Goal: Check status: Check status

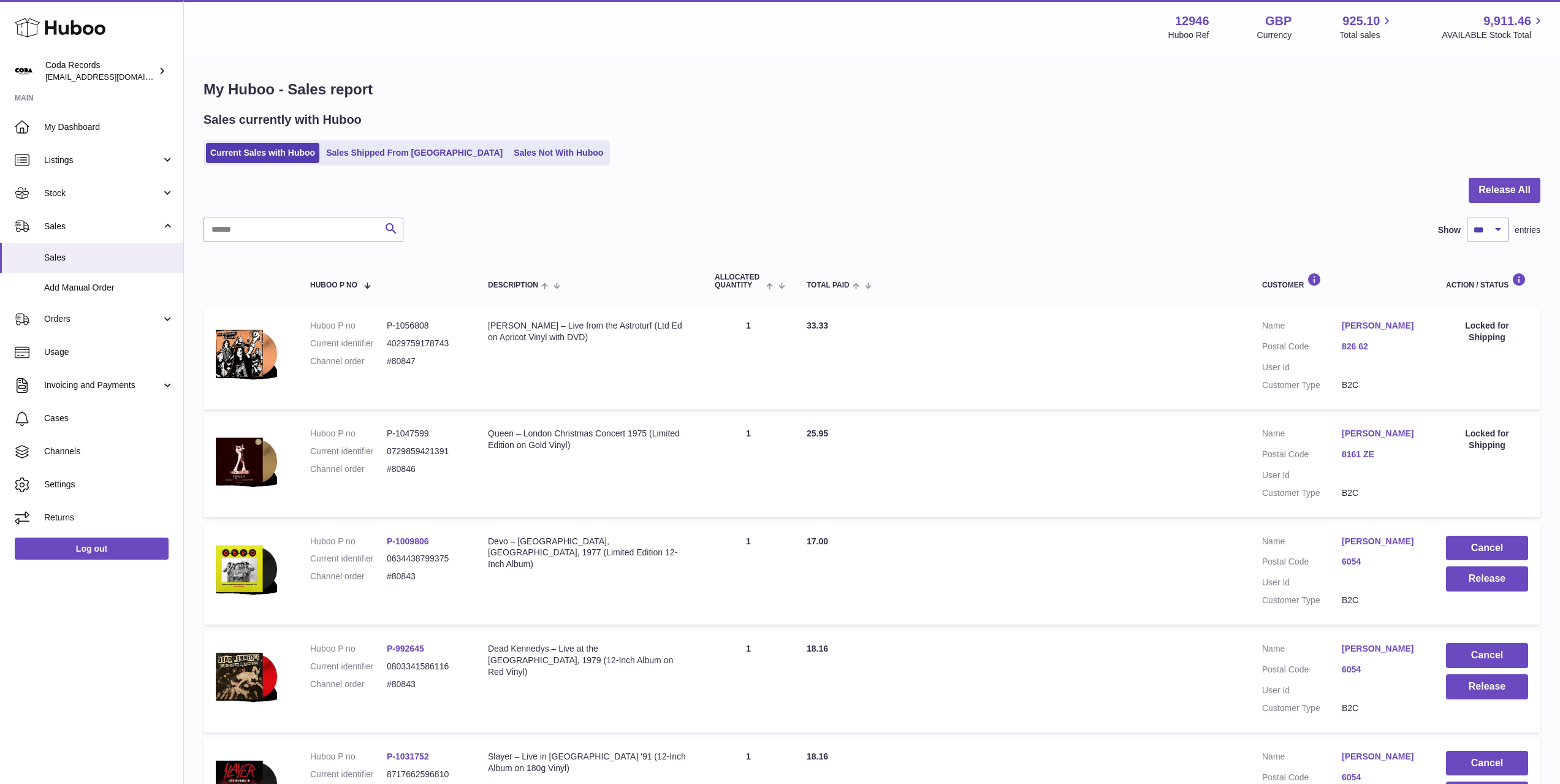
select select "***"
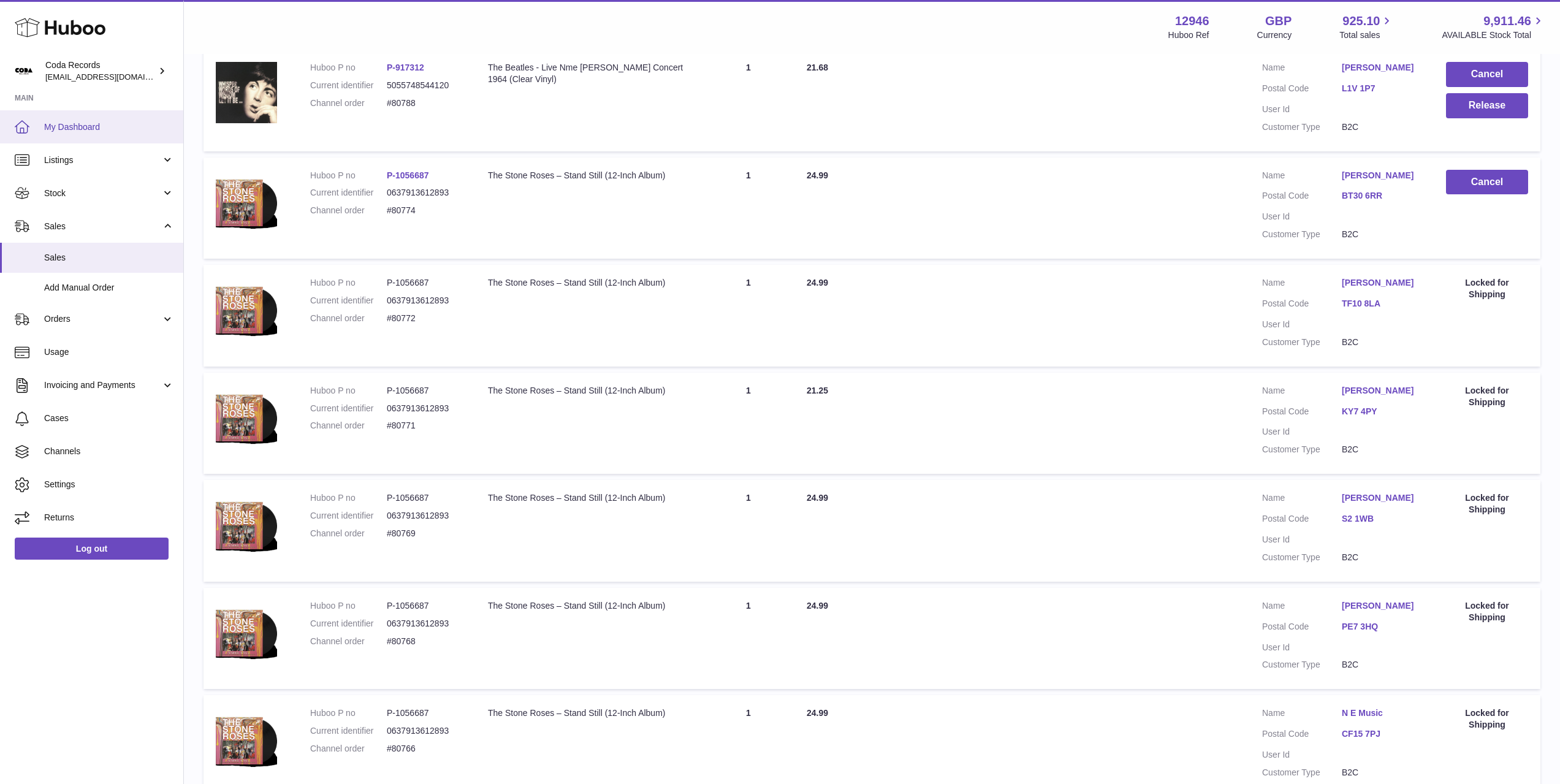
scroll to position [3055, 0]
click at [95, 127] on span "My Dashboard" at bounding box center [109, 127] width 130 height 12
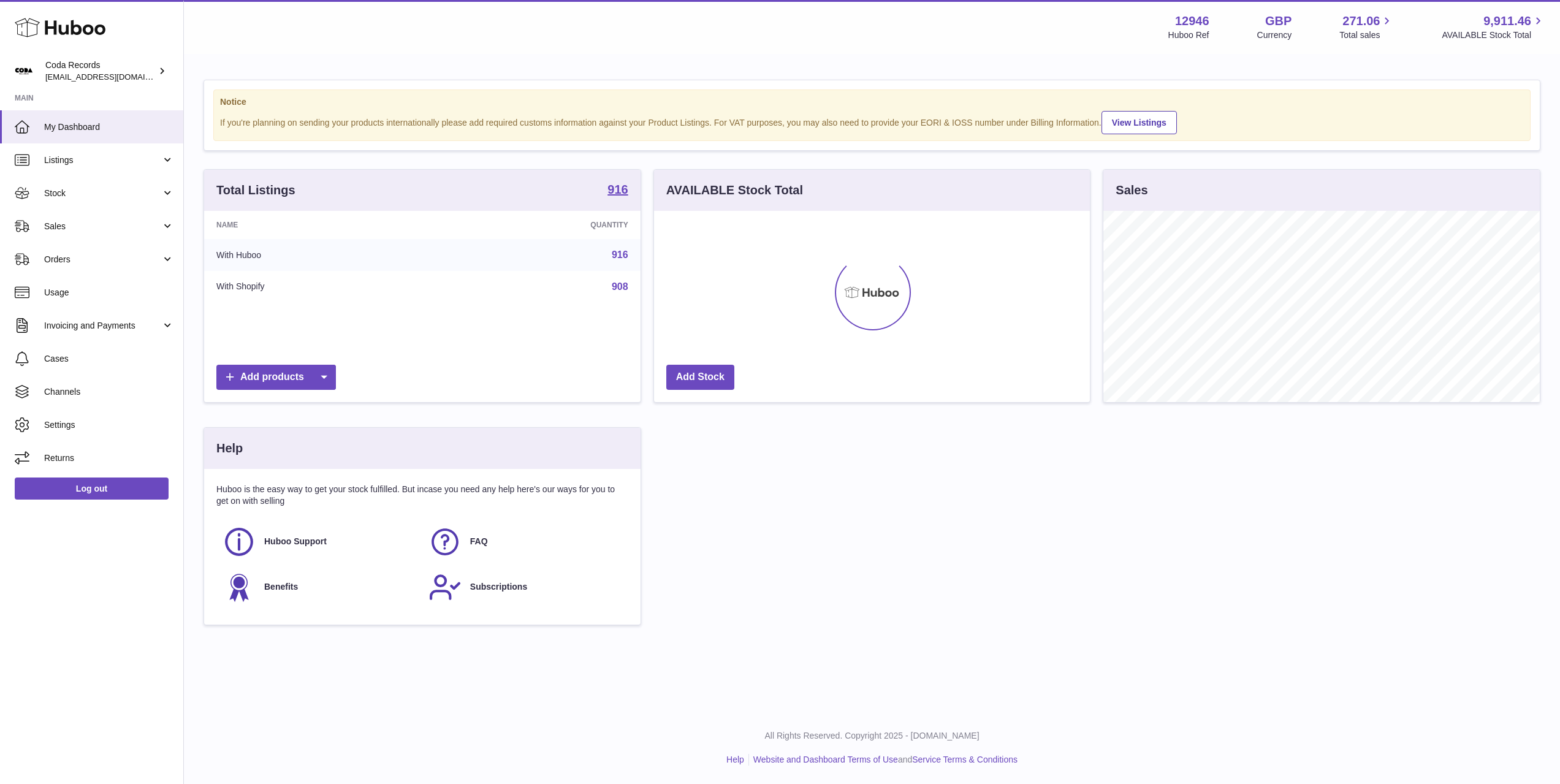
scroll to position [192, 437]
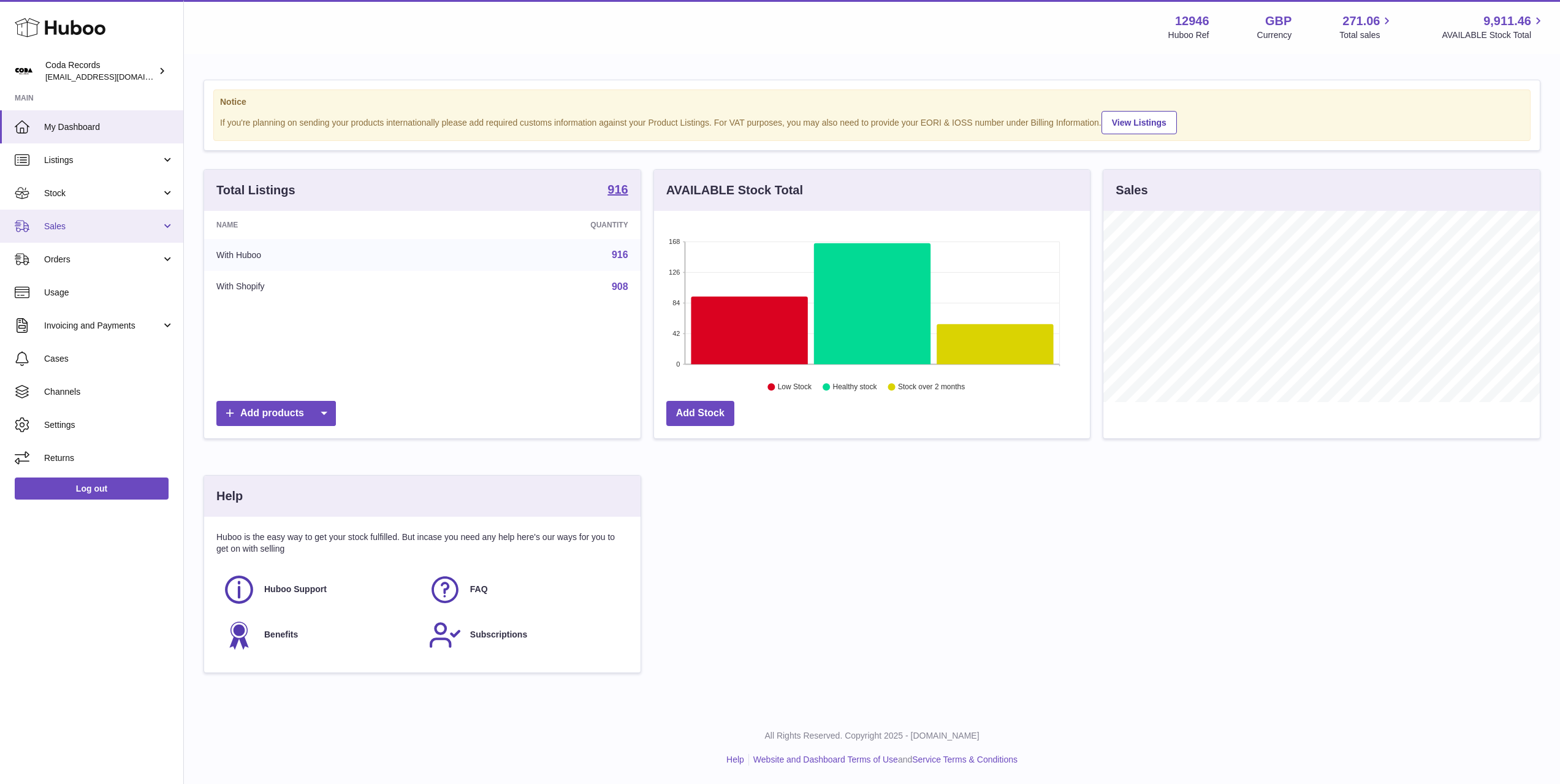
click at [96, 223] on span "Sales" at bounding box center [103, 226] width 117 height 12
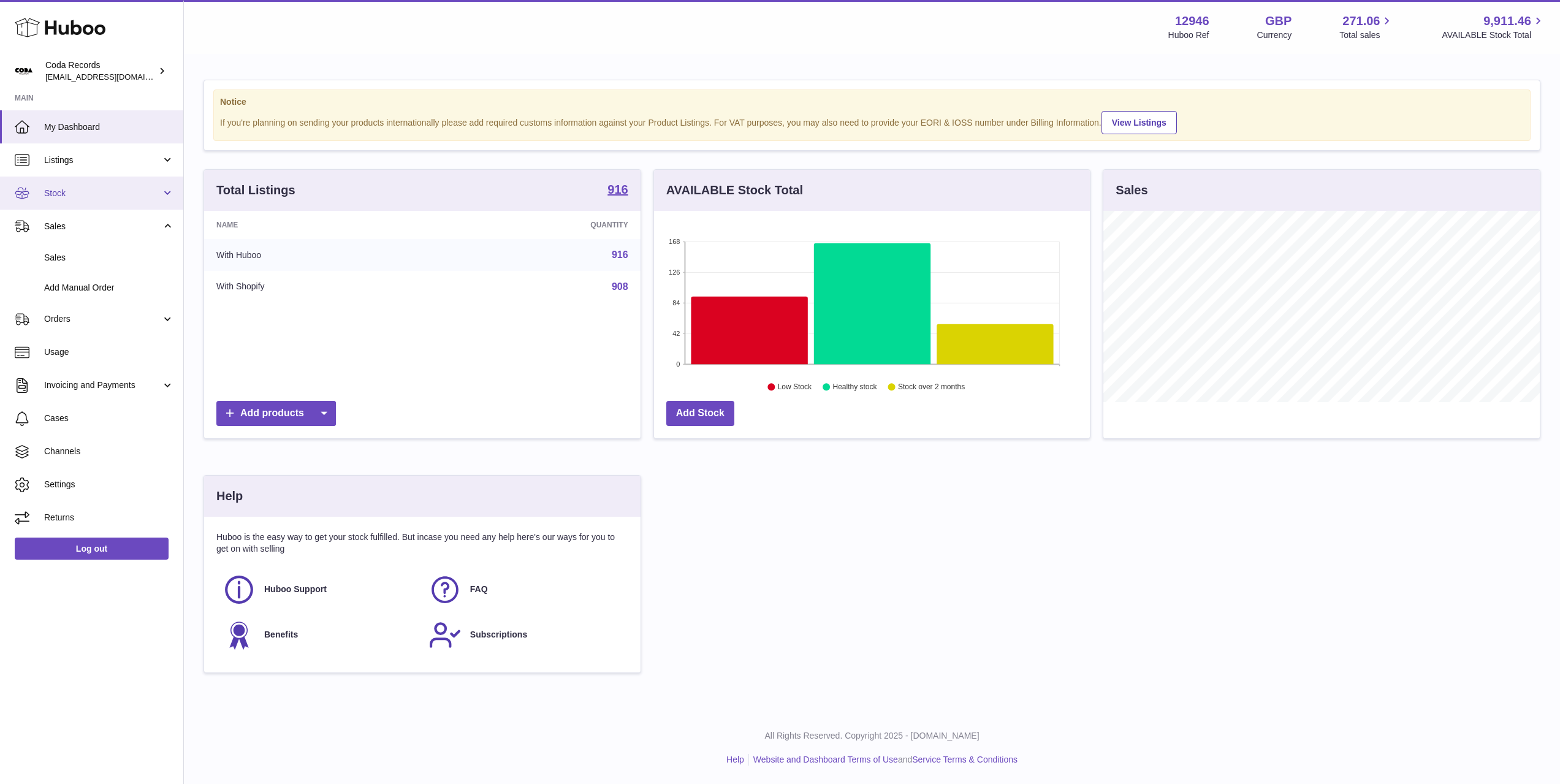
click at [95, 185] on link "Stock" at bounding box center [92, 193] width 183 height 33
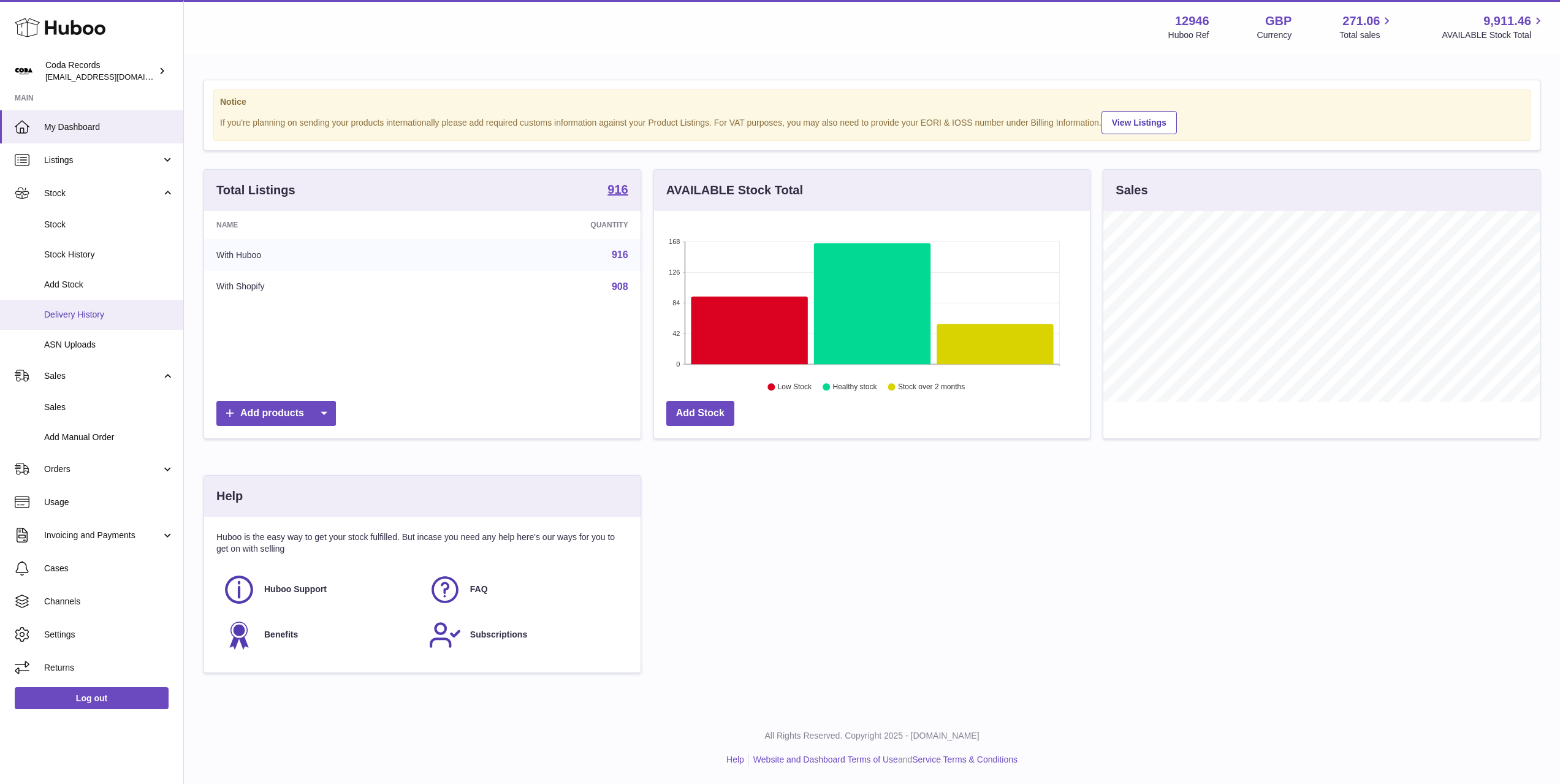
click at [104, 317] on span "Delivery History" at bounding box center [109, 315] width 130 height 12
